Goal: Obtain resource: Obtain resource

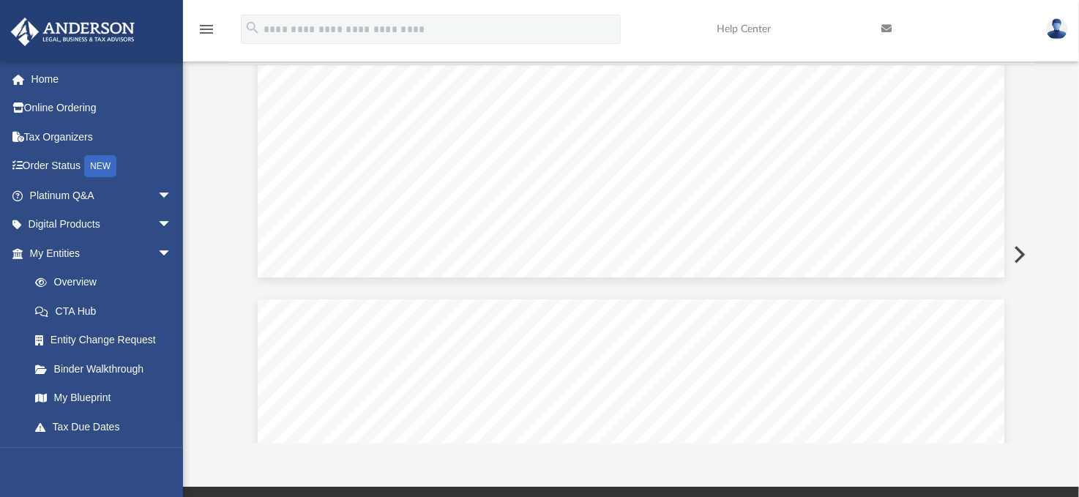
scroll to position [136, 0]
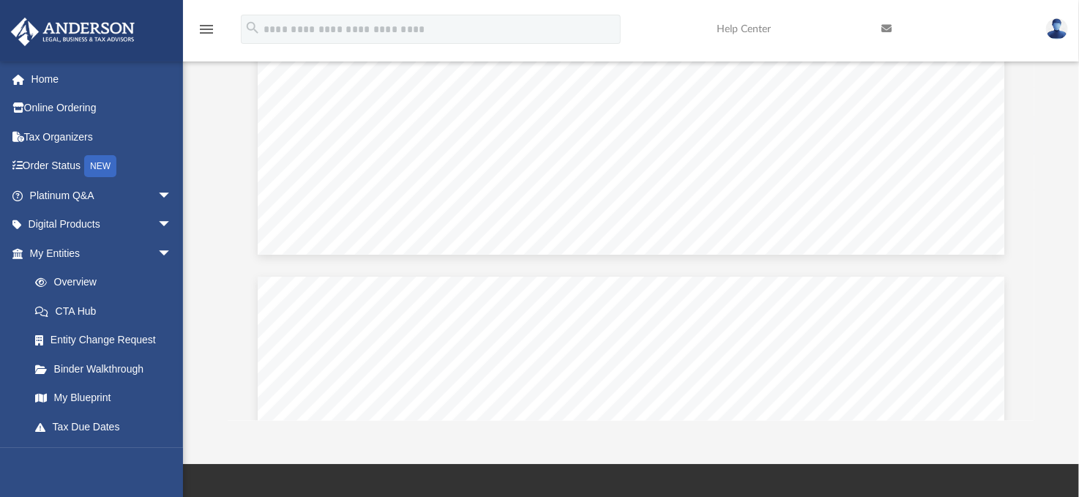
click at [1029, 415] on div "Scroll to top vertical_align_top" at bounding box center [1038, 419] width 31 height 31
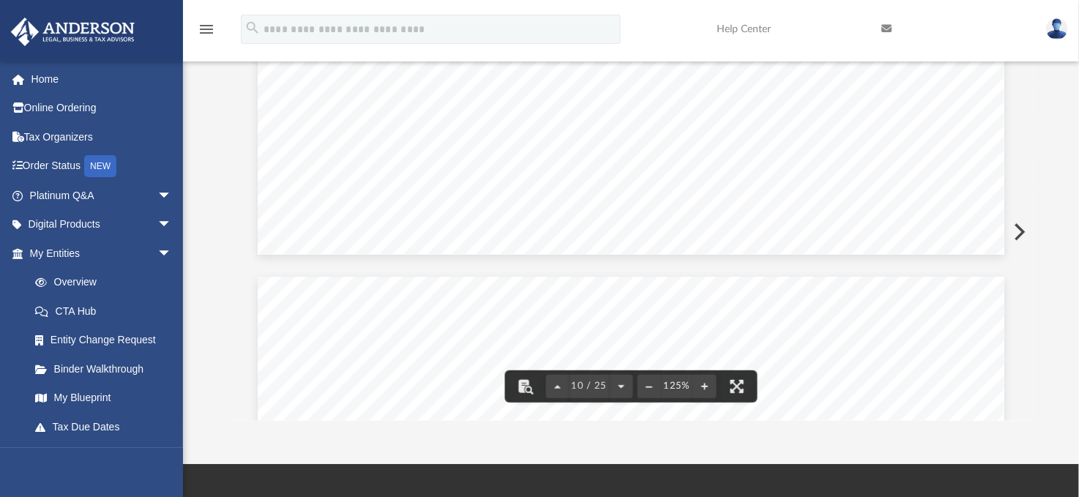
click at [1029, 416] on div "Scroll to top vertical_align_top" at bounding box center [1038, 419] width 31 height 31
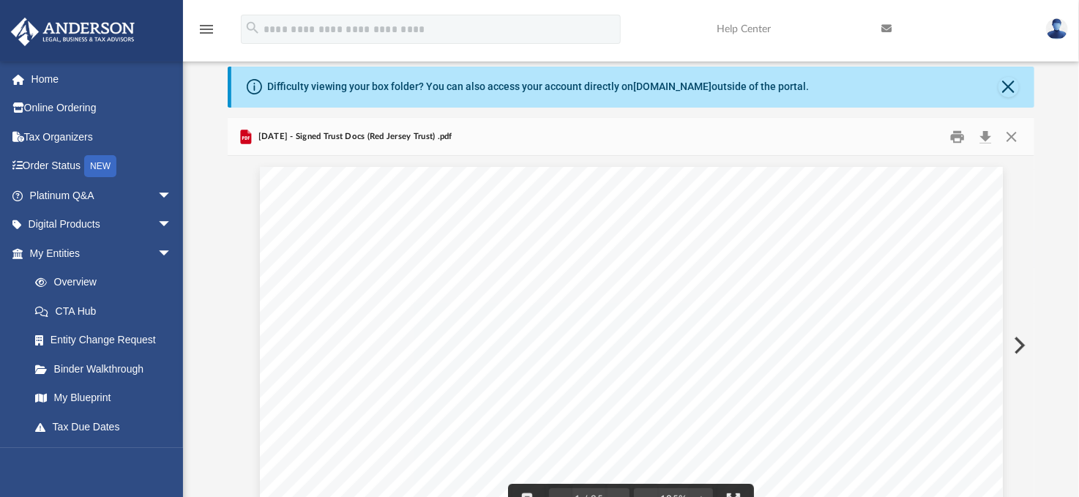
scroll to position [0, 0]
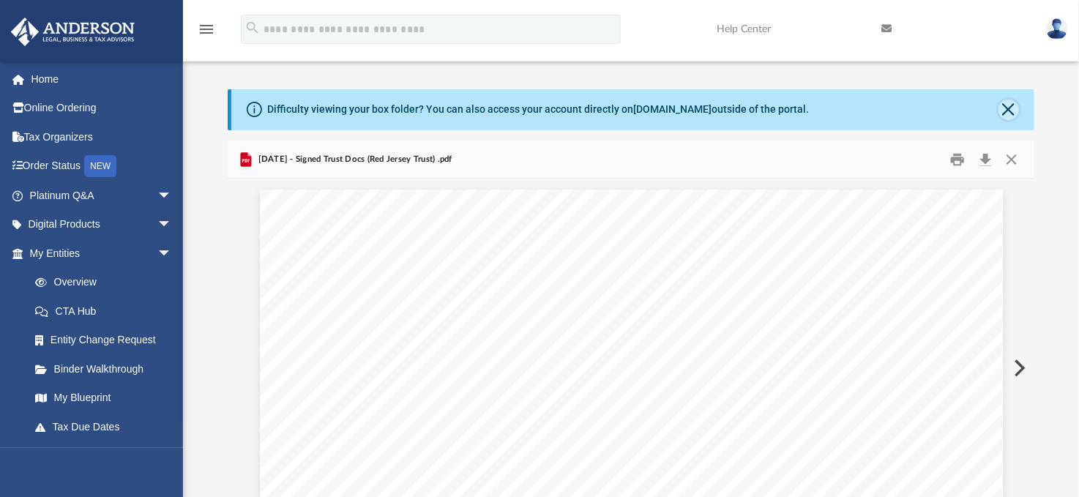
click at [1007, 106] on button "Close" at bounding box center [1009, 110] width 21 height 21
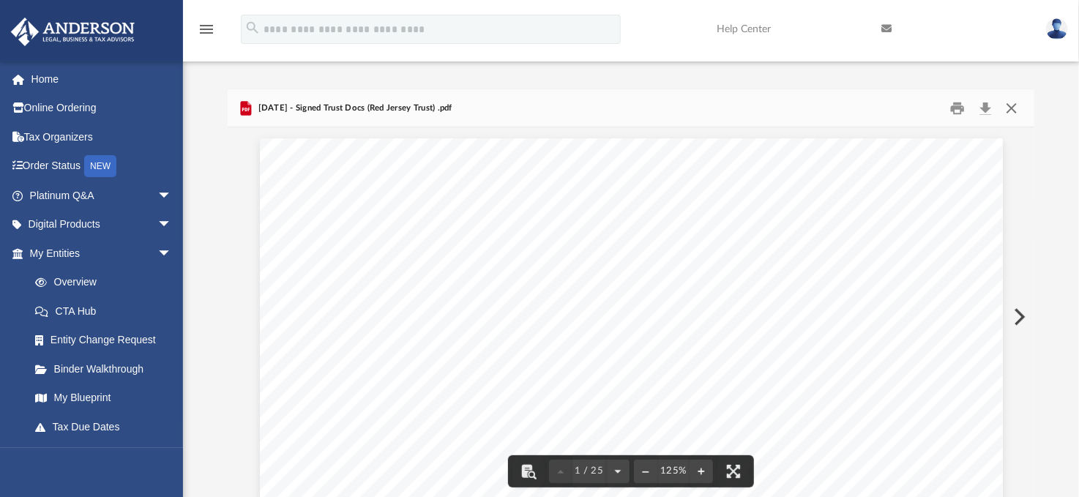
click at [1010, 100] on button "Close" at bounding box center [1011, 108] width 26 height 23
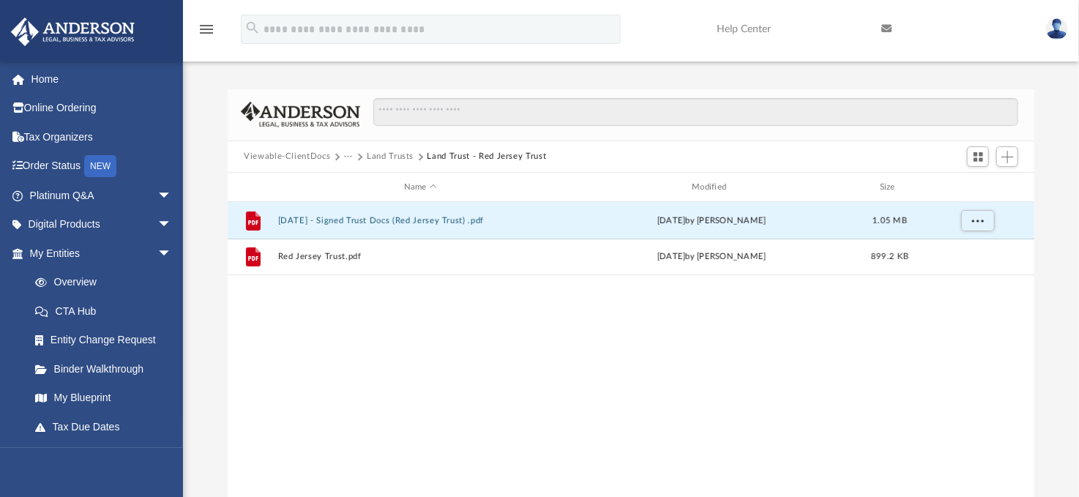
click at [393, 156] on button "Land Trusts" at bounding box center [390, 156] width 47 height 13
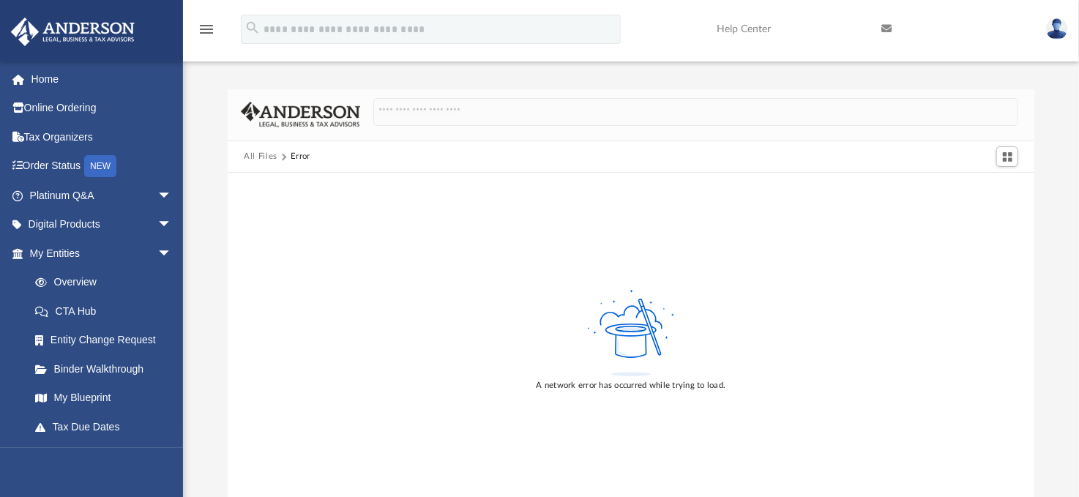
click at [250, 157] on button "All Files" at bounding box center [261, 156] width 34 height 13
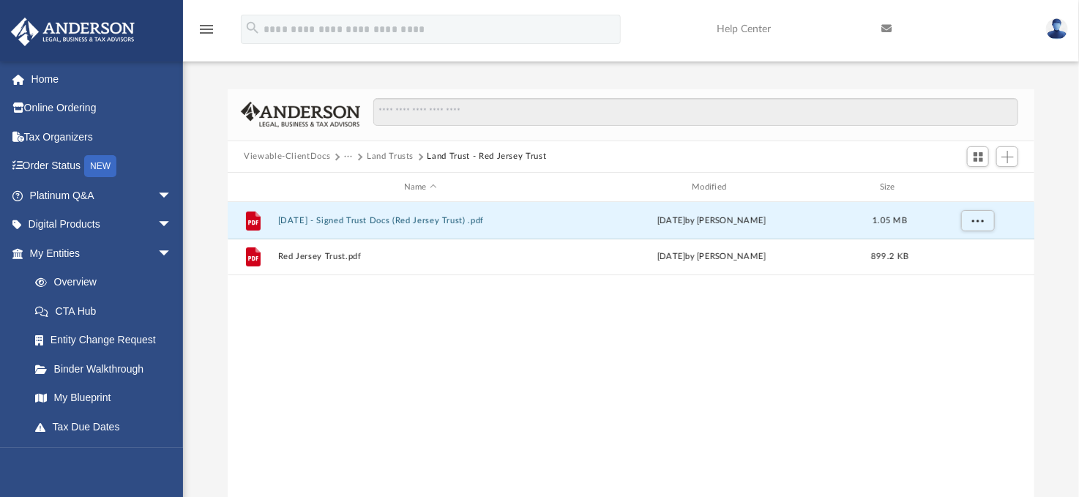
scroll to position [322, 795]
click at [385, 158] on button "Land Trusts" at bounding box center [390, 156] width 47 height 13
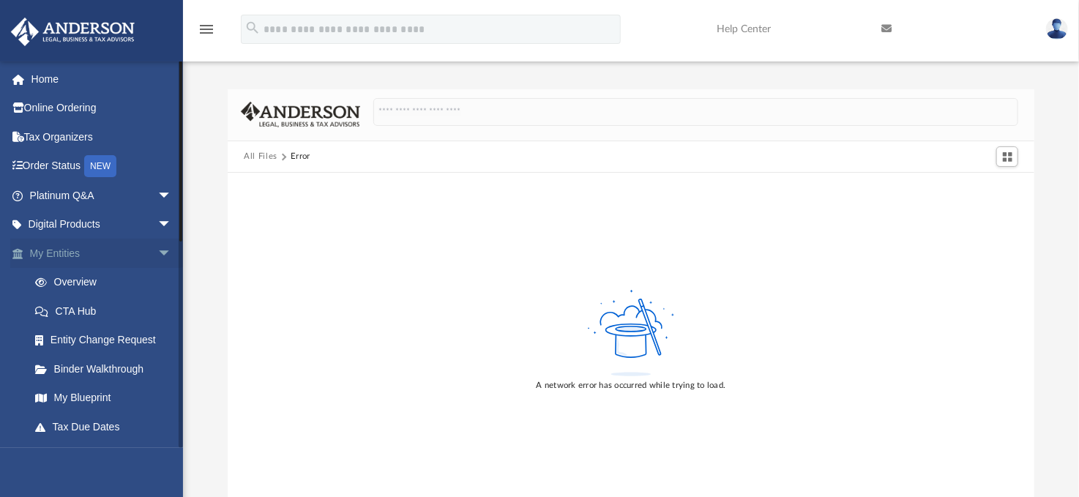
click at [60, 250] on link "My Entities arrow_drop_down" at bounding box center [102, 253] width 184 height 29
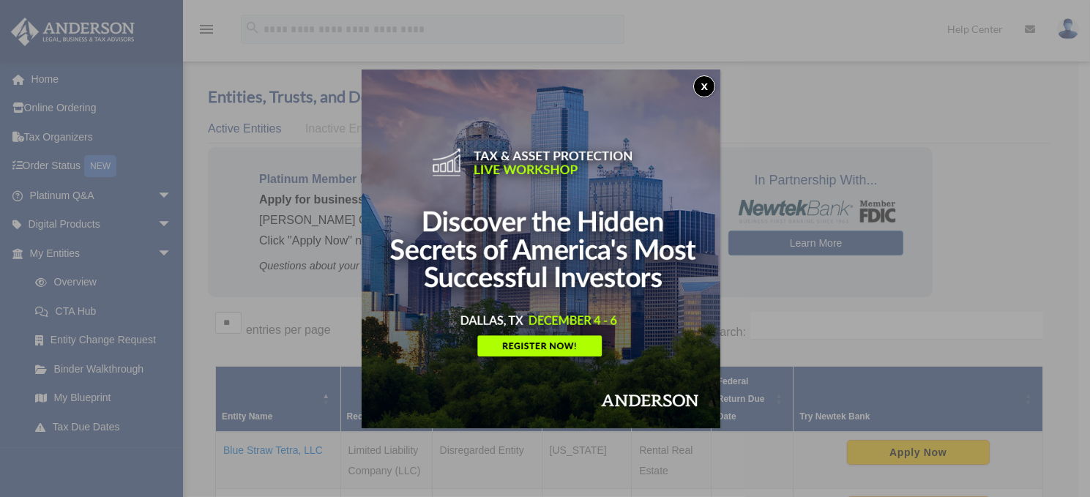
click at [709, 90] on button "x" at bounding box center [704, 86] width 22 height 22
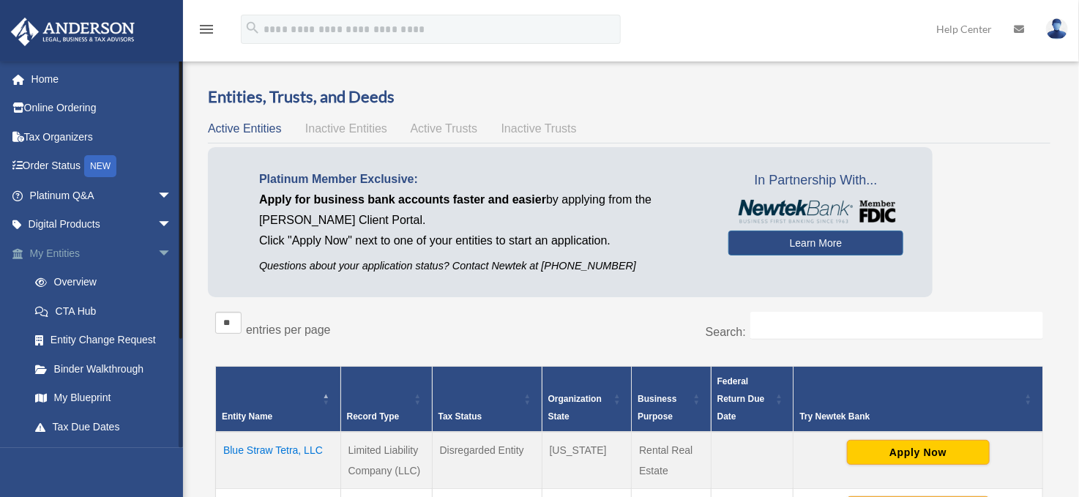
click at [70, 250] on link "My Entities arrow_drop_down" at bounding box center [102, 253] width 184 height 29
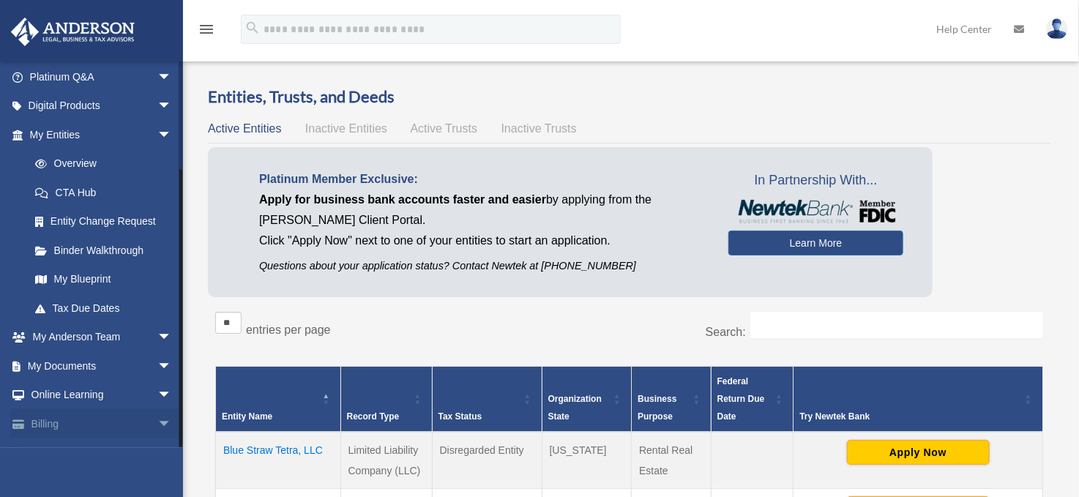
scroll to position [141, 0]
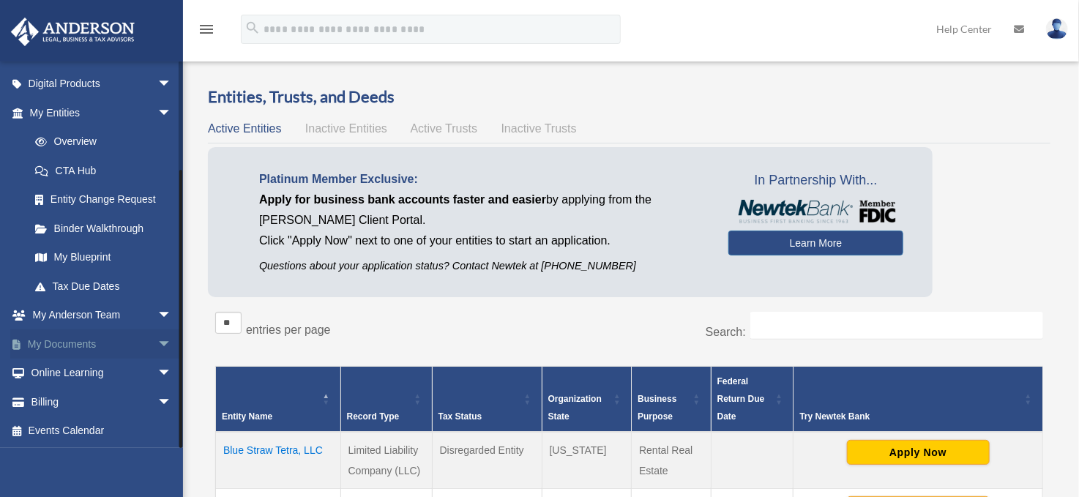
click at [70, 345] on link "My Documents arrow_drop_down" at bounding box center [102, 343] width 184 height 29
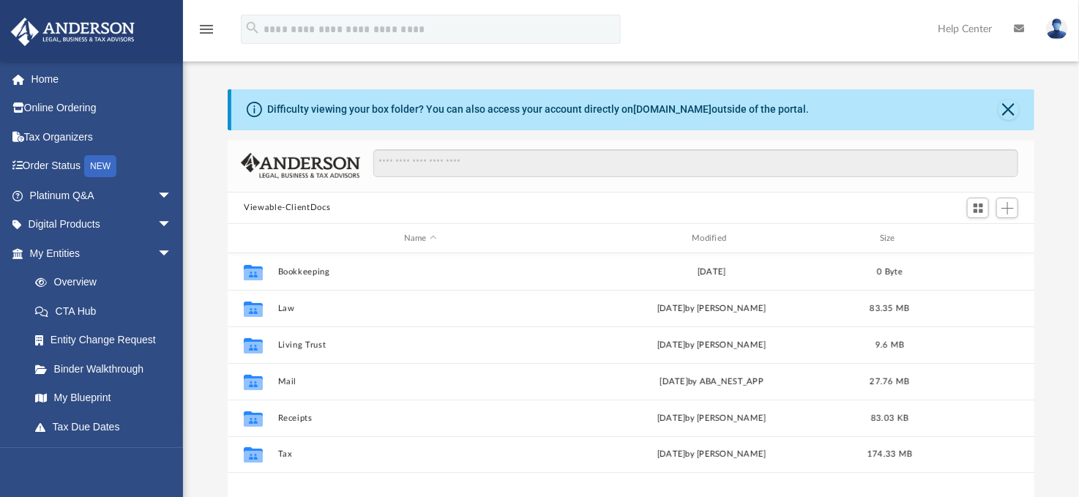
scroll to position [322, 795]
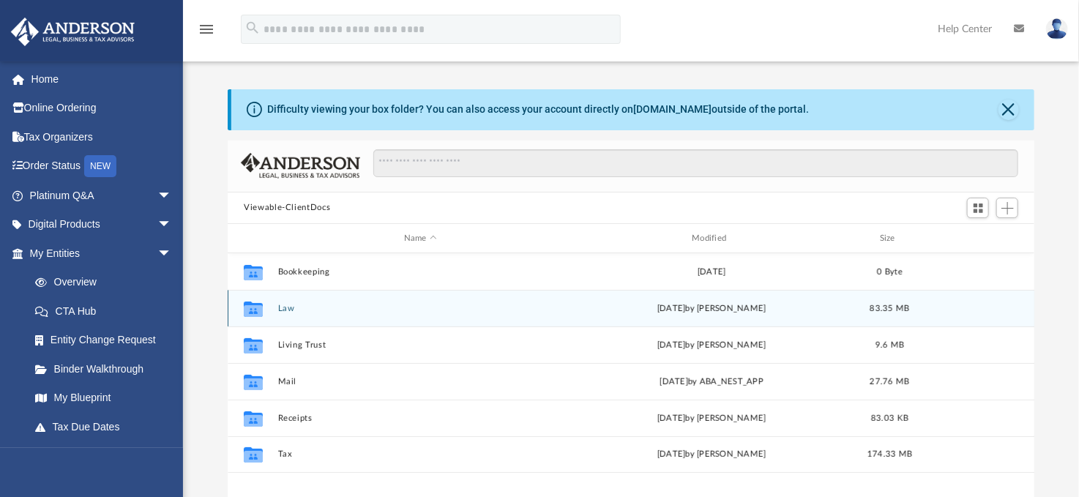
click at [286, 306] on button "Law" at bounding box center [420, 309] width 285 height 10
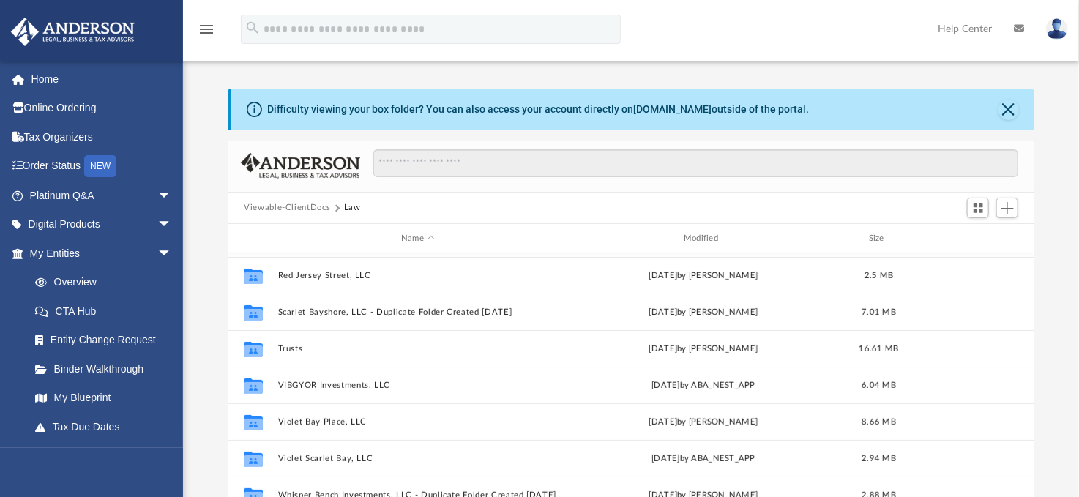
scroll to position [289, 0]
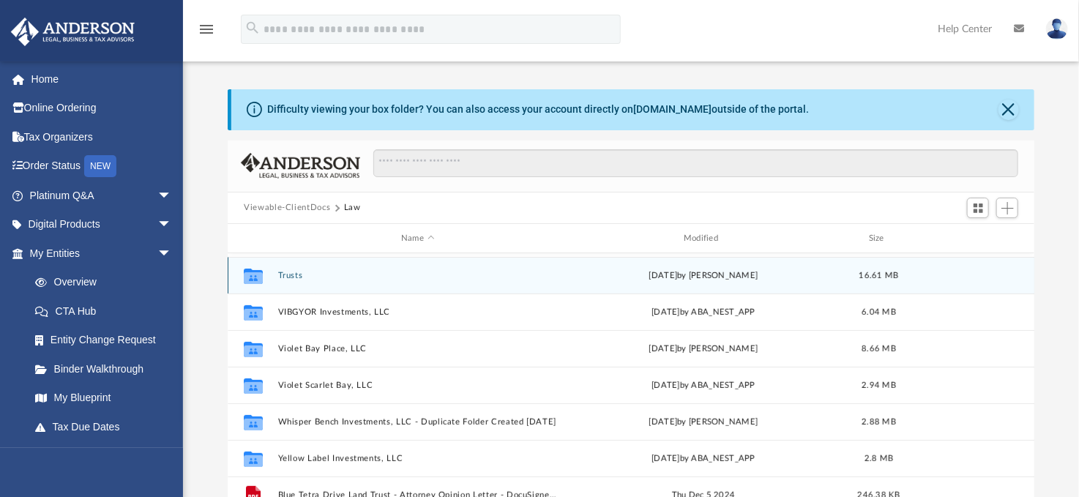
click at [301, 277] on button "Trusts" at bounding box center [418, 276] width 280 height 10
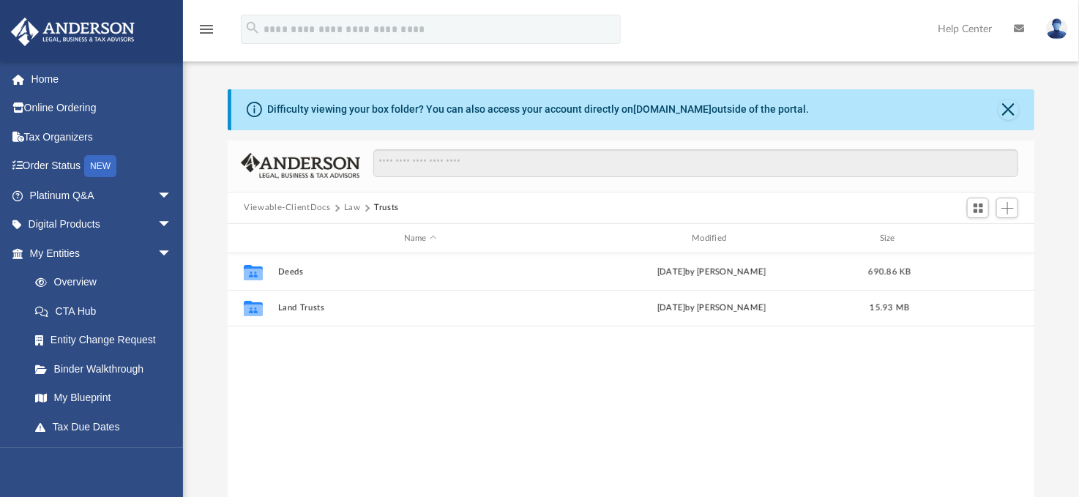
scroll to position [0, 0]
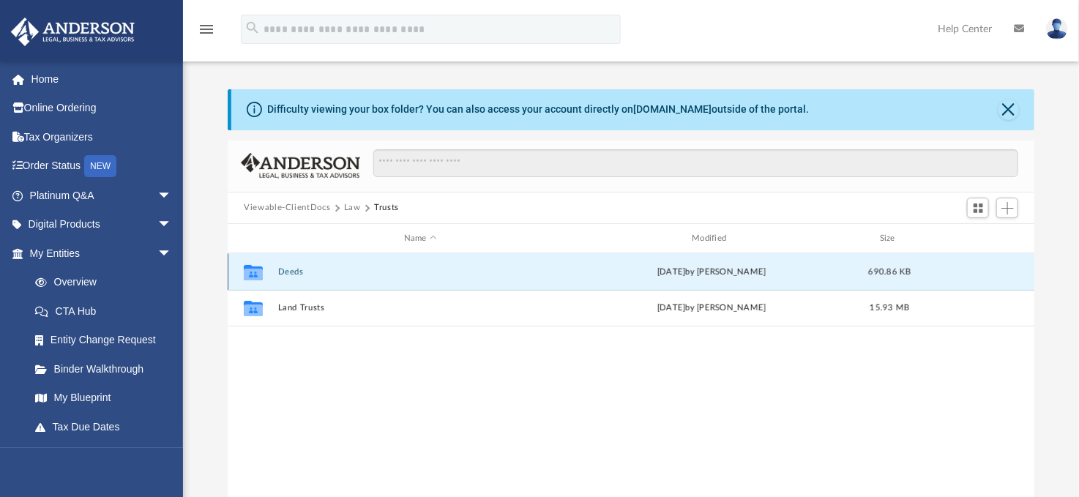
click at [297, 272] on button "Deeds" at bounding box center [420, 272] width 285 height 10
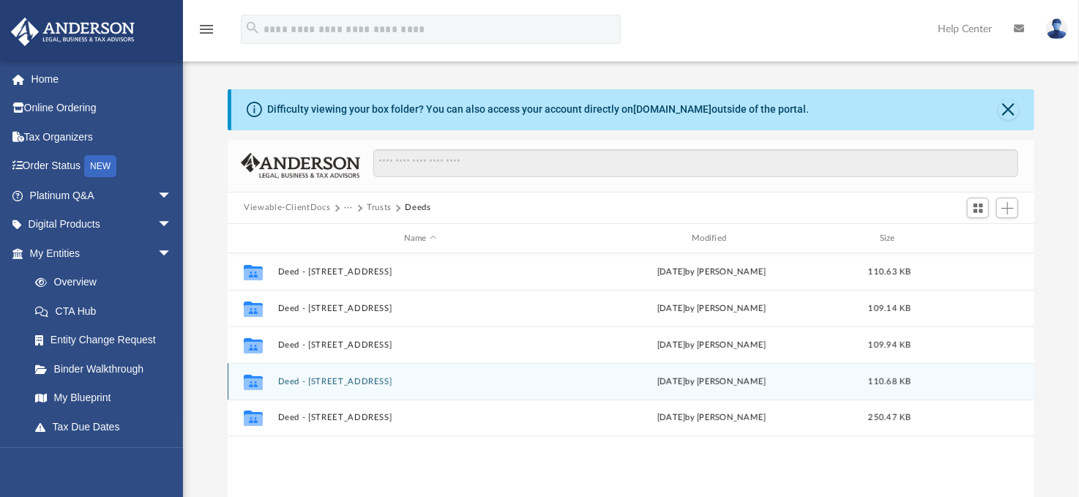
click at [343, 377] on button "Deed - [STREET_ADDRESS]" at bounding box center [420, 382] width 285 height 10
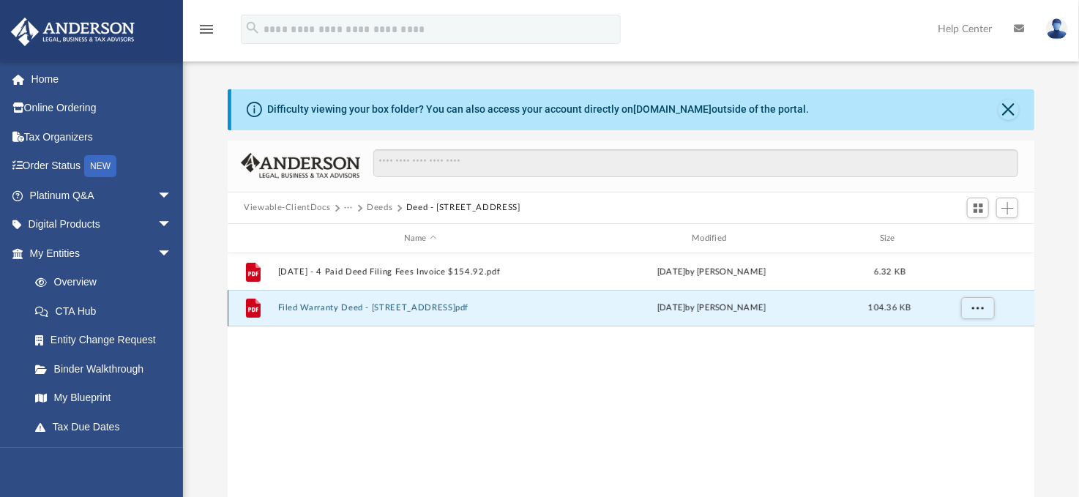
click at [363, 308] on button "Filed Warranty Deed - 5745 Hawks Town Way.pdf" at bounding box center [420, 309] width 285 height 10
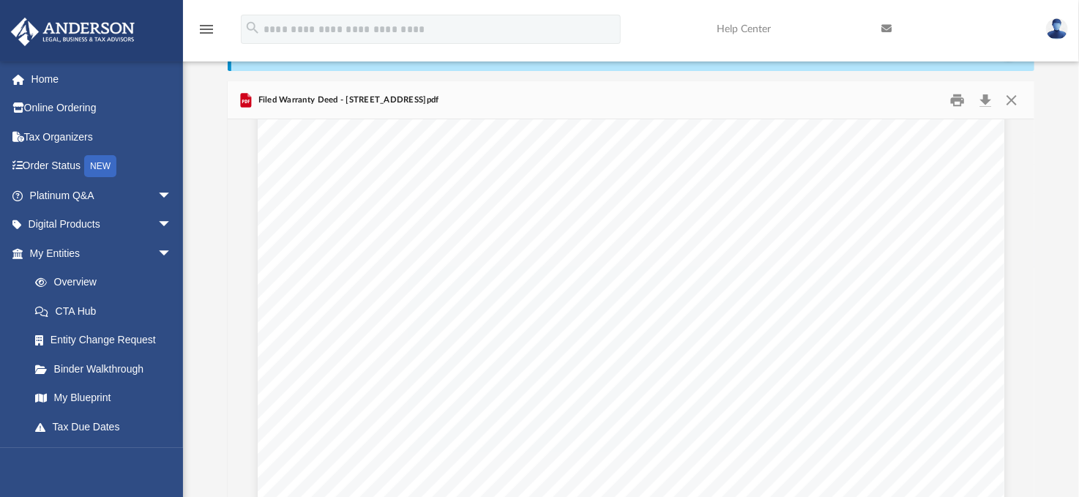
scroll to position [295, 0]
